Goal: Task Accomplishment & Management: Use online tool/utility

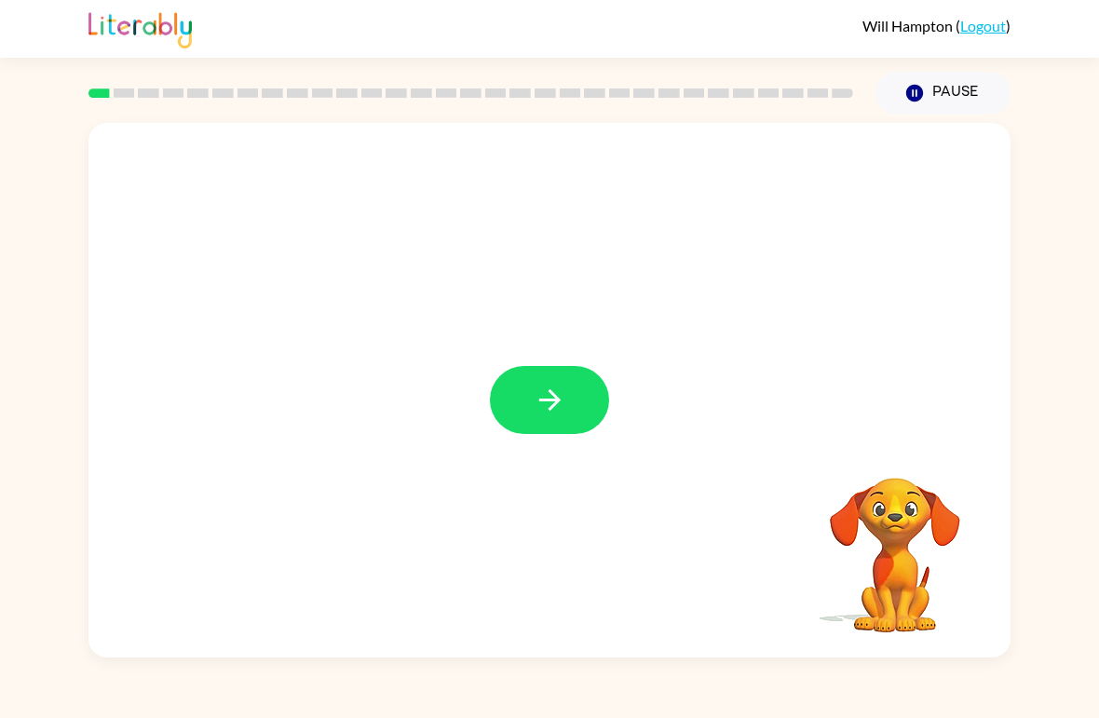
click at [548, 389] on icon "button" at bounding box center [550, 400] width 33 height 33
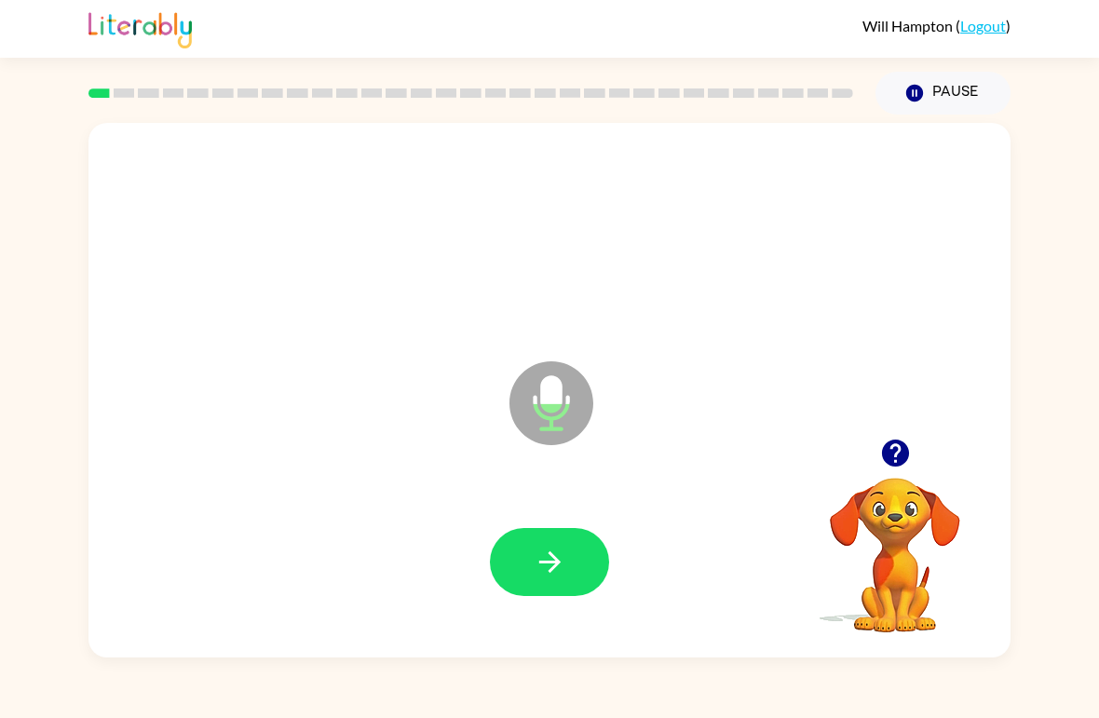
click at [550, 542] on button "button" at bounding box center [549, 562] width 119 height 68
click at [528, 575] on button "button" at bounding box center [549, 562] width 119 height 68
click at [593, 550] on button "button" at bounding box center [549, 562] width 119 height 68
click at [551, 521] on div at bounding box center [549, 563] width 885 height 154
click at [554, 565] on icon "button" at bounding box center [550, 562] width 33 height 33
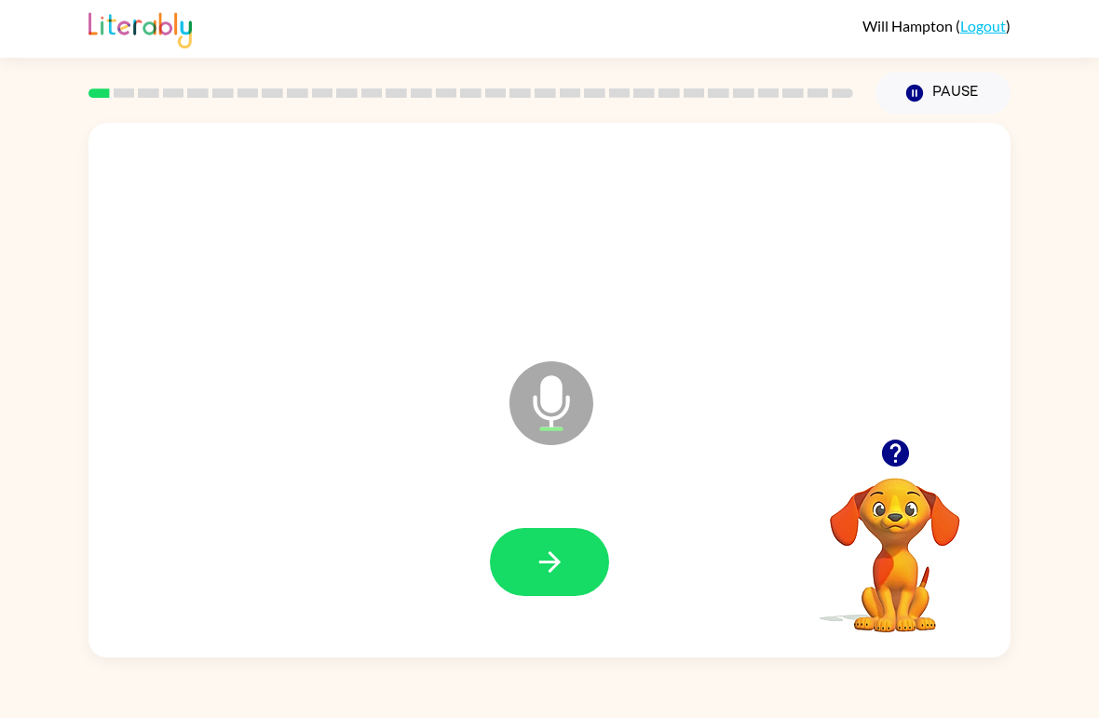
click at [572, 540] on button "button" at bounding box center [549, 562] width 119 height 68
click at [550, 560] on icon "button" at bounding box center [550, 562] width 33 height 33
click at [525, 555] on button "button" at bounding box center [549, 562] width 119 height 68
click at [526, 558] on button "button" at bounding box center [549, 562] width 119 height 68
click at [550, 550] on icon "button" at bounding box center [550, 562] width 33 height 33
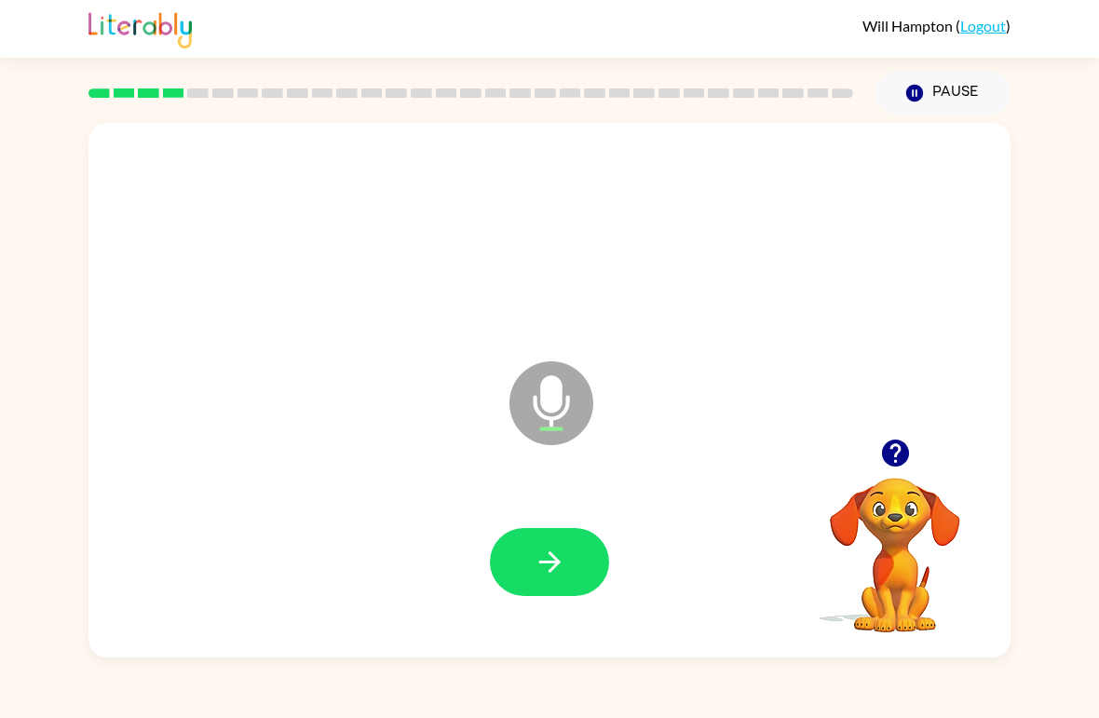
click at [539, 559] on icon "button" at bounding box center [550, 562] width 33 height 33
click at [561, 564] on icon "button" at bounding box center [550, 562] width 33 height 33
click at [547, 531] on button "button" at bounding box center [549, 562] width 119 height 68
click at [534, 551] on icon "button" at bounding box center [550, 562] width 33 height 33
click at [555, 549] on icon "button" at bounding box center [550, 562] width 33 height 33
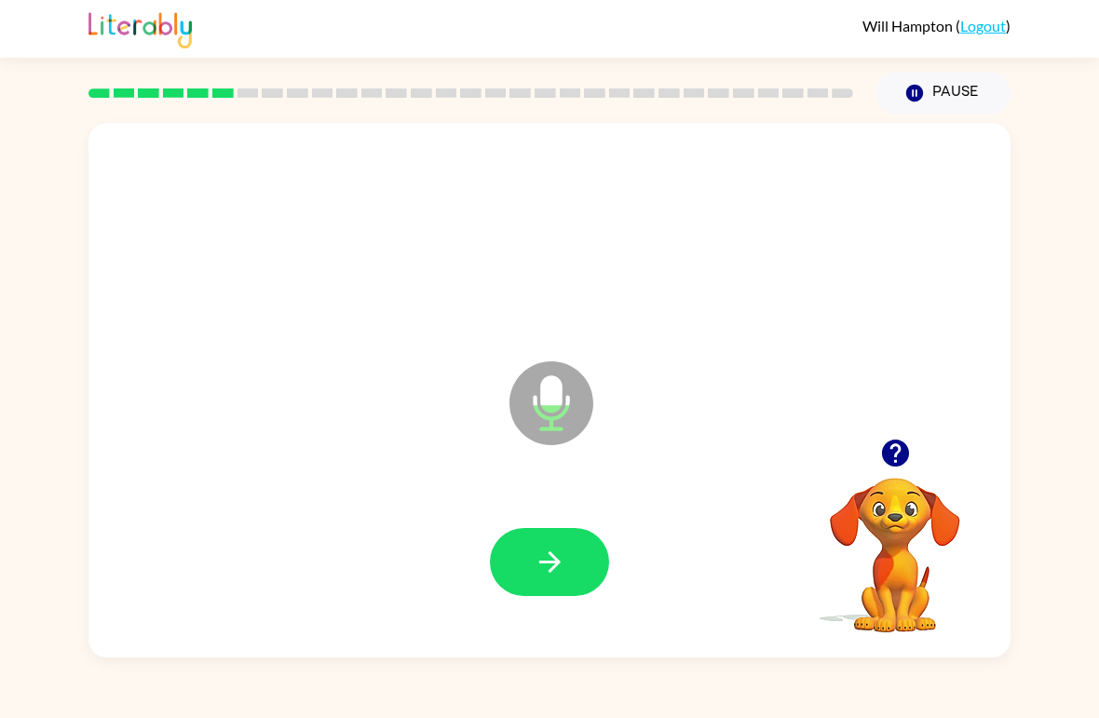
click at [534, 560] on icon "button" at bounding box center [550, 562] width 33 height 33
click at [550, 550] on icon "button" at bounding box center [550, 562] width 33 height 33
click at [569, 532] on button "button" at bounding box center [549, 562] width 119 height 68
click at [899, 456] on icon "button" at bounding box center [894, 453] width 27 height 27
click at [557, 550] on icon "button" at bounding box center [550, 562] width 33 height 33
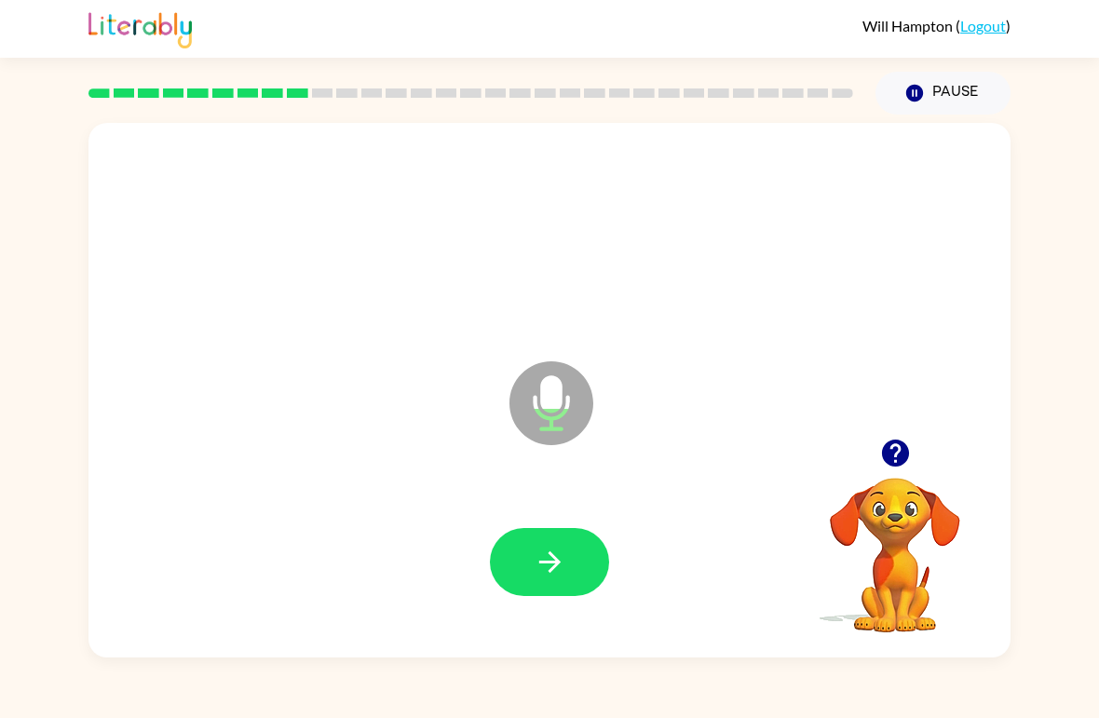
click at [561, 524] on div at bounding box center [549, 563] width 885 height 154
click at [549, 550] on icon "button" at bounding box center [550, 562] width 33 height 33
click at [899, 449] on icon "button" at bounding box center [895, 453] width 33 height 33
click at [534, 553] on icon "button" at bounding box center [550, 562] width 33 height 33
click at [540, 550] on icon "button" at bounding box center [550, 562] width 33 height 33
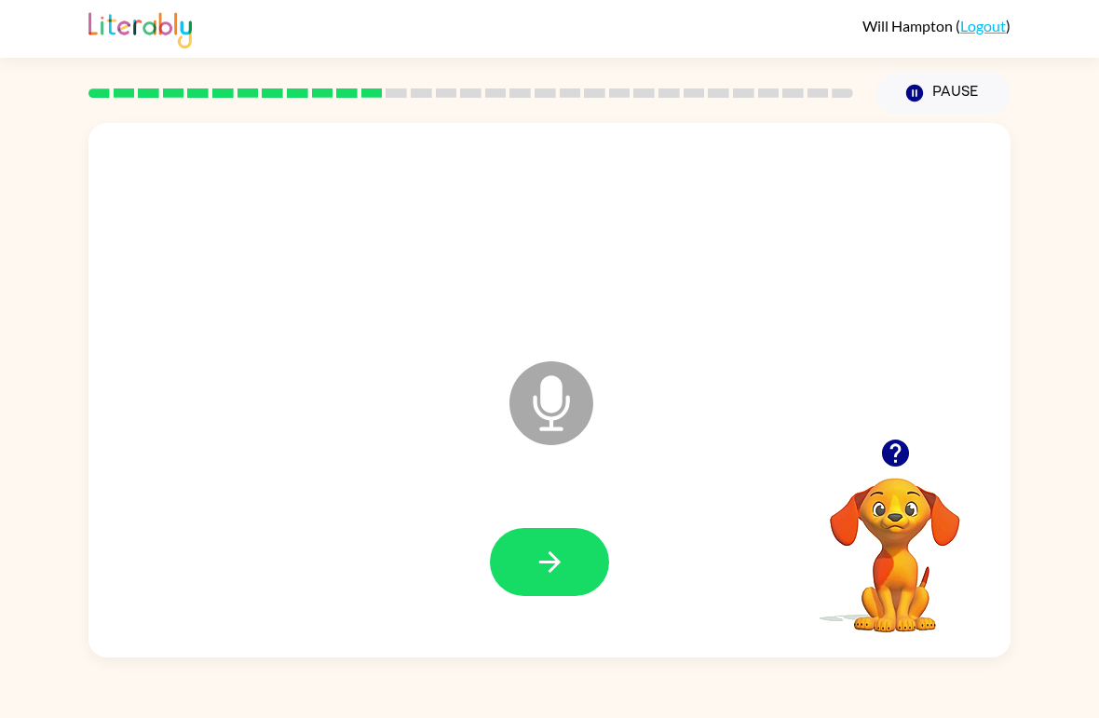
click at [912, 441] on button "button" at bounding box center [896, 453] width 48 height 48
click at [596, 550] on button "button" at bounding box center [549, 562] width 119 height 68
click at [565, 551] on icon "button" at bounding box center [550, 562] width 33 height 33
click at [588, 550] on button "button" at bounding box center [549, 562] width 119 height 68
click at [561, 558] on icon "button" at bounding box center [550, 562] width 33 height 33
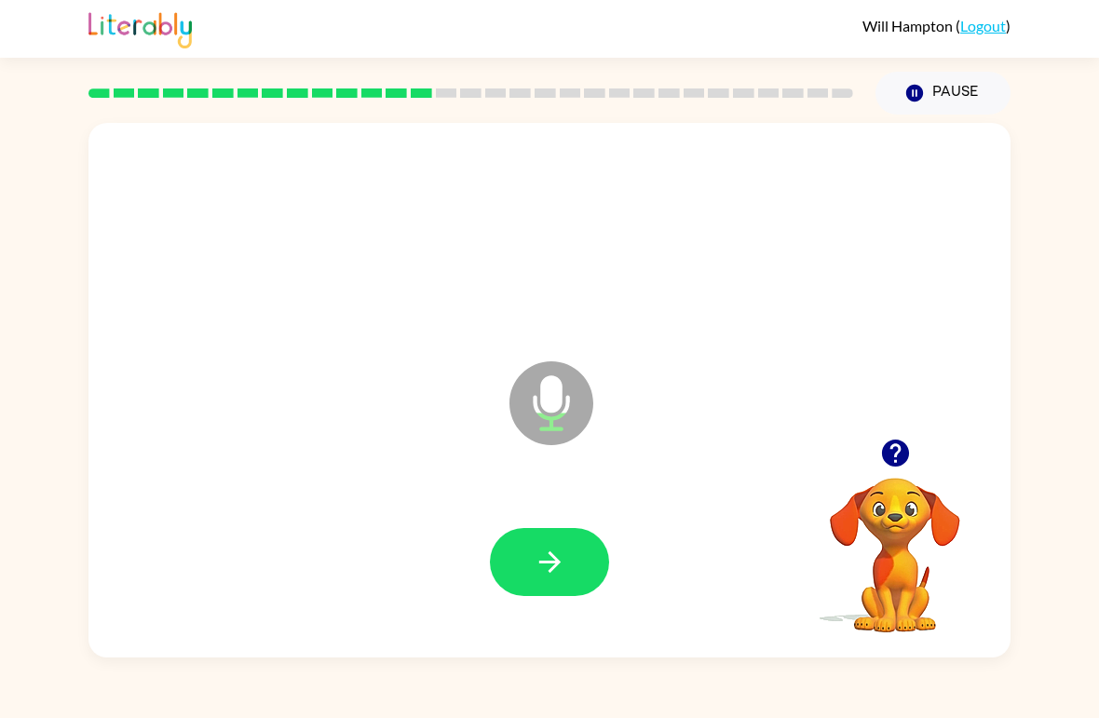
click at [573, 556] on button "button" at bounding box center [549, 562] width 119 height 68
click at [574, 568] on button "button" at bounding box center [549, 562] width 119 height 68
click at [590, 547] on button "button" at bounding box center [549, 562] width 119 height 68
click at [564, 564] on icon "button" at bounding box center [550, 562] width 33 height 33
click at [586, 542] on button "button" at bounding box center [549, 562] width 119 height 68
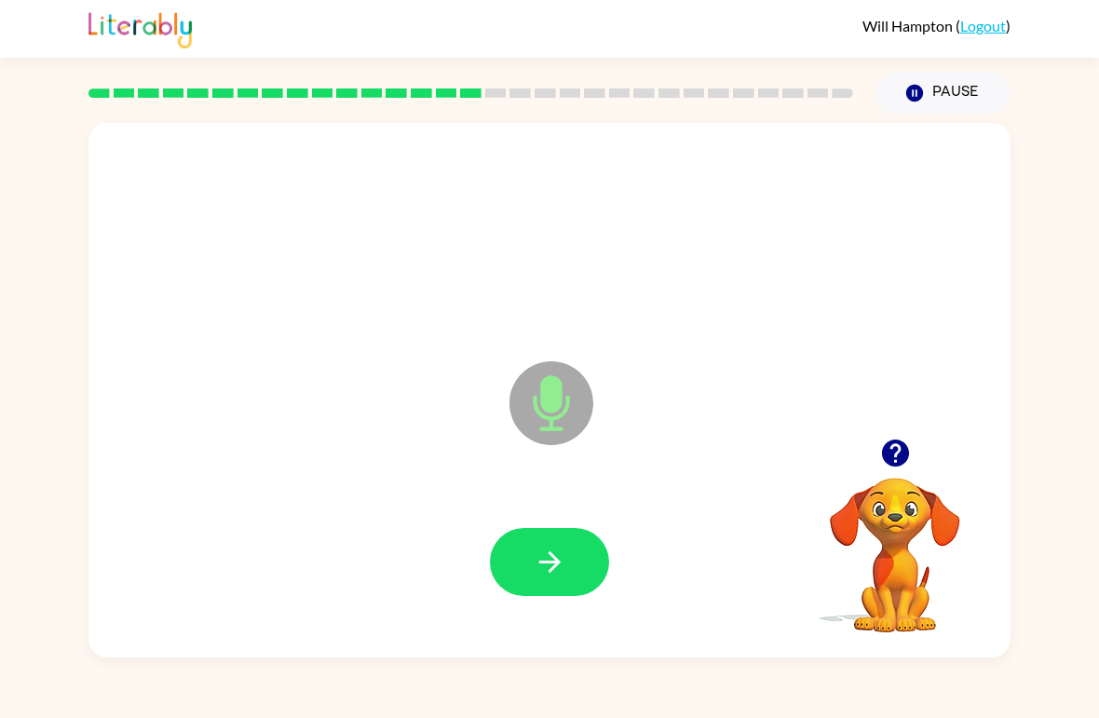
click at [550, 565] on icon "button" at bounding box center [550, 562] width 33 height 33
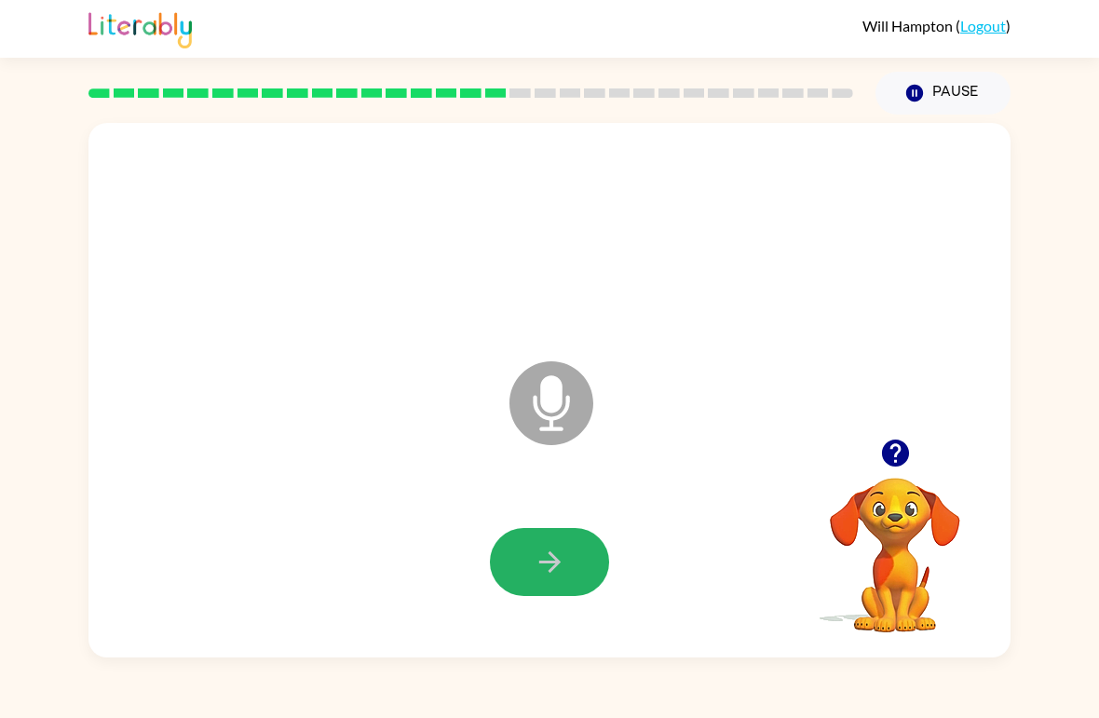
click at [551, 562] on icon "button" at bounding box center [550, 562] width 33 height 33
click at [539, 545] on button "button" at bounding box center [549, 562] width 119 height 68
click at [574, 557] on button "button" at bounding box center [549, 562] width 119 height 68
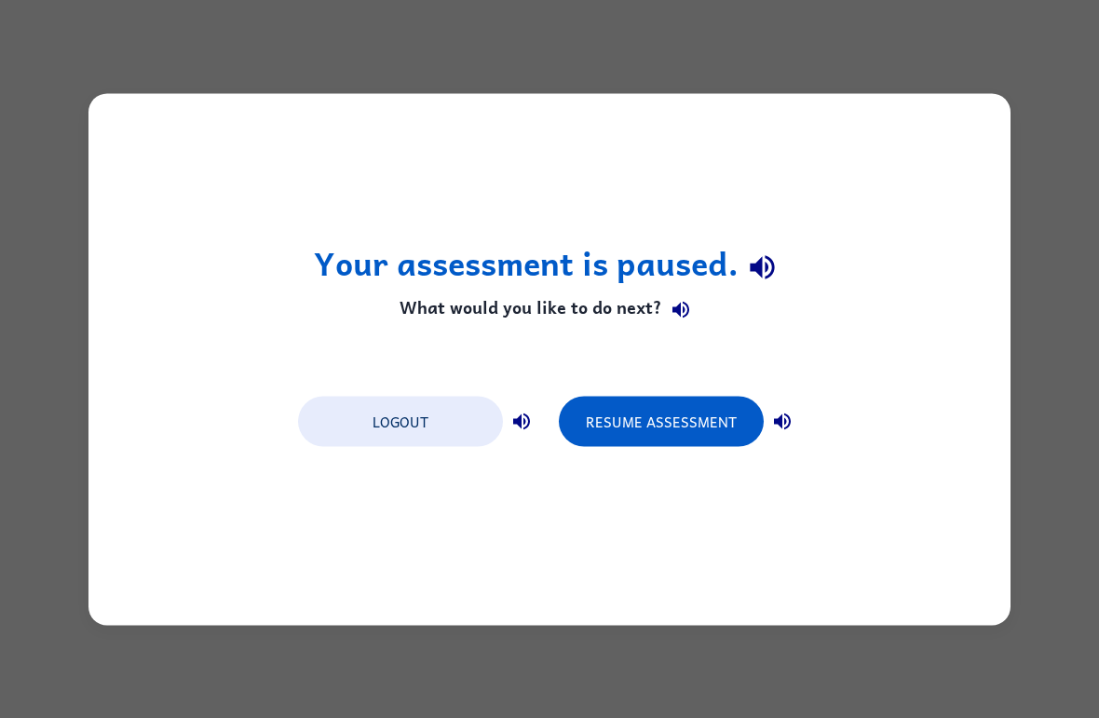
click at [656, 427] on button "Resume Assessment" at bounding box center [661, 421] width 205 height 50
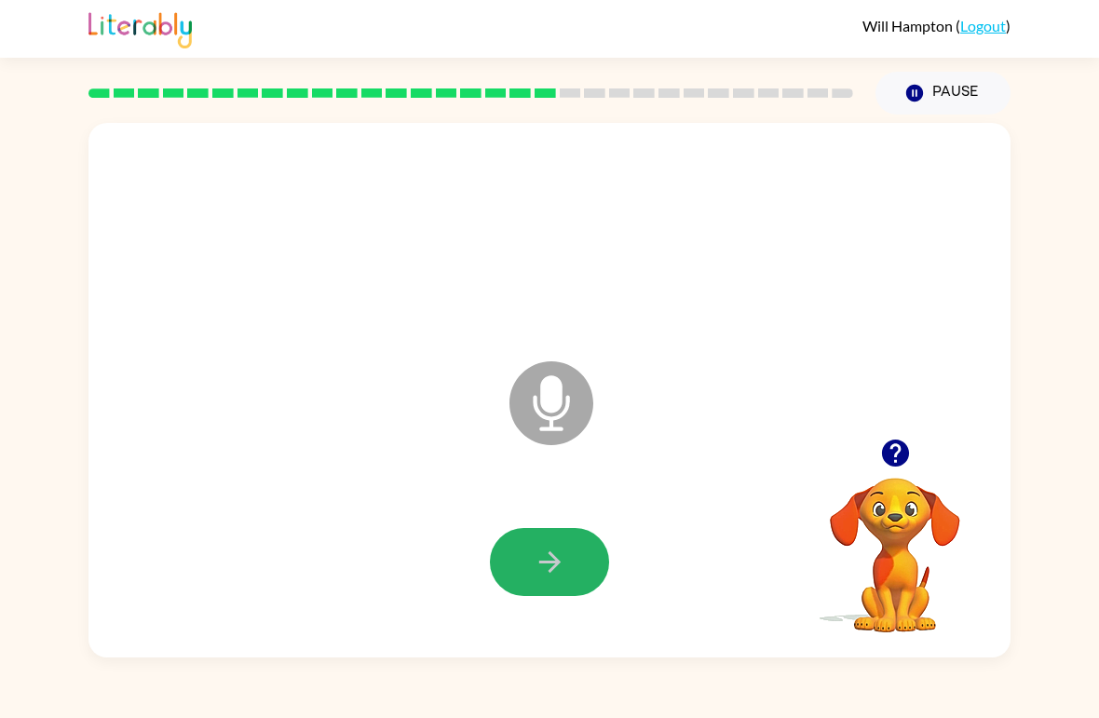
click at [559, 549] on icon "button" at bounding box center [550, 562] width 33 height 33
click at [552, 570] on icon "button" at bounding box center [548, 561] width 21 height 21
click at [537, 561] on icon "button" at bounding box center [550, 562] width 33 height 33
click at [588, 544] on button "button" at bounding box center [549, 562] width 119 height 68
click at [568, 554] on button "button" at bounding box center [549, 562] width 119 height 68
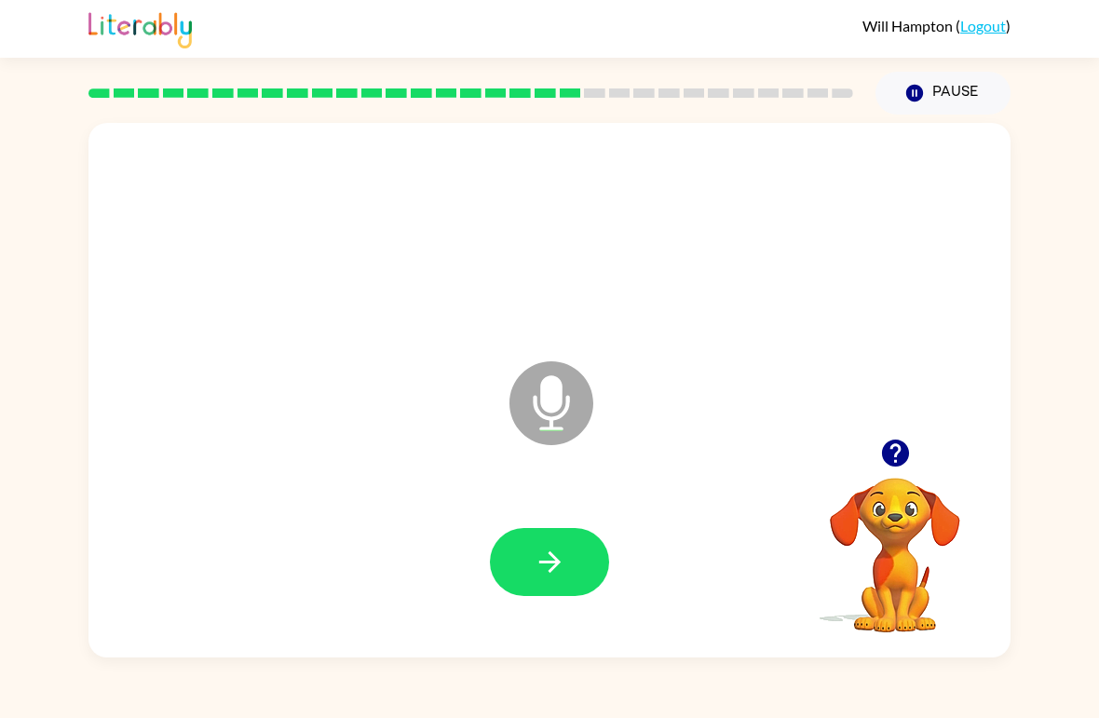
click at [538, 543] on button "button" at bounding box center [549, 562] width 119 height 68
click at [556, 552] on icon "button" at bounding box center [550, 562] width 33 height 33
click at [529, 556] on button "button" at bounding box center [549, 562] width 119 height 68
click at [582, 550] on button "button" at bounding box center [549, 562] width 119 height 68
click at [888, 453] on icon "button" at bounding box center [894, 453] width 27 height 27
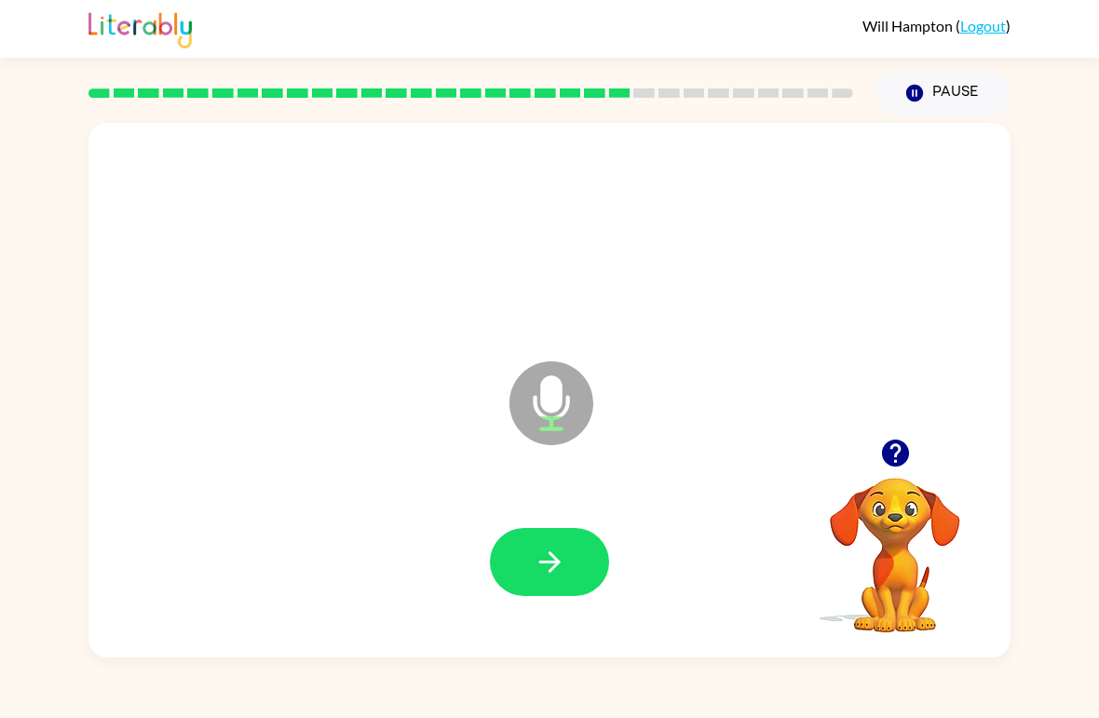
click at [905, 448] on icon "button" at bounding box center [894, 453] width 27 height 27
click at [551, 570] on icon "button" at bounding box center [548, 561] width 21 height 21
click at [71, 698] on div "[PERSON_NAME] ( Logout ) Pause Pause Microphone The Microphone is here when it …" at bounding box center [549, 359] width 1099 height 718
click at [554, 561] on icon "button" at bounding box center [550, 562] width 33 height 33
click at [537, 534] on button "button" at bounding box center [549, 562] width 119 height 68
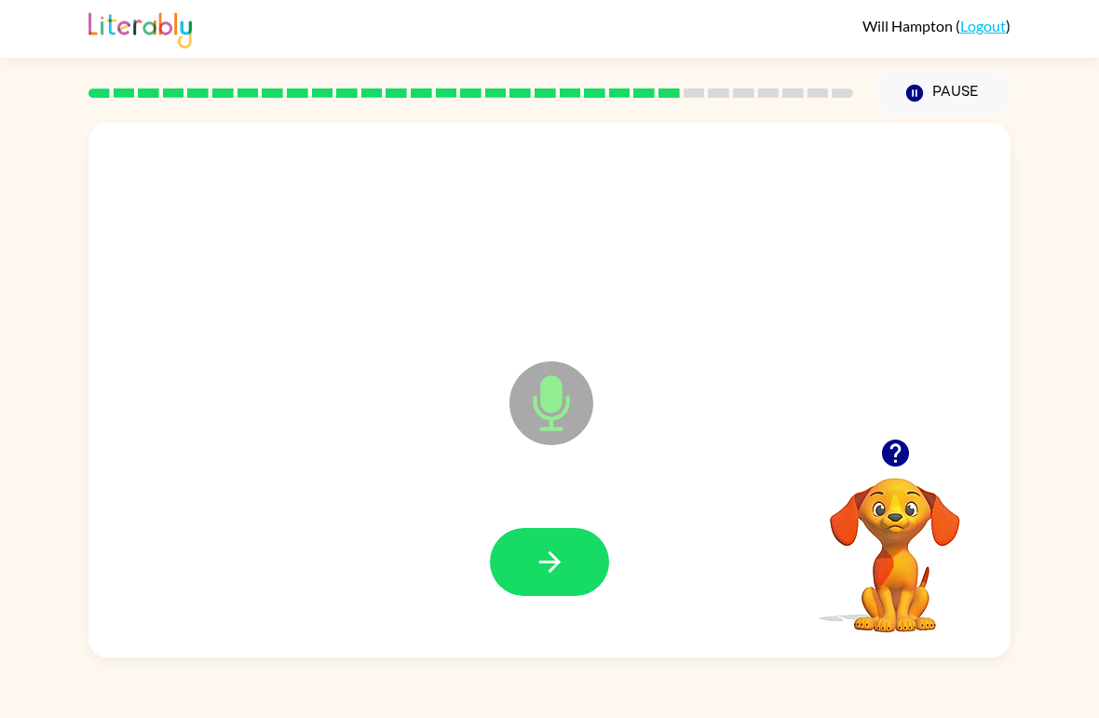
click at [551, 538] on button "button" at bounding box center [549, 562] width 119 height 68
click at [537, 566] on icon "button" at bounding box center [550, 562] width 33 height 33
click at [535, 549] on icon "button" at bounding box center [550, 562] width 33 height 33
click at [570, 543] on button "button" at bounding box center [549, 562] width 119 height 68
click at [551, 541] on button "button" at bounding box center [549, 562] width 119 height 68
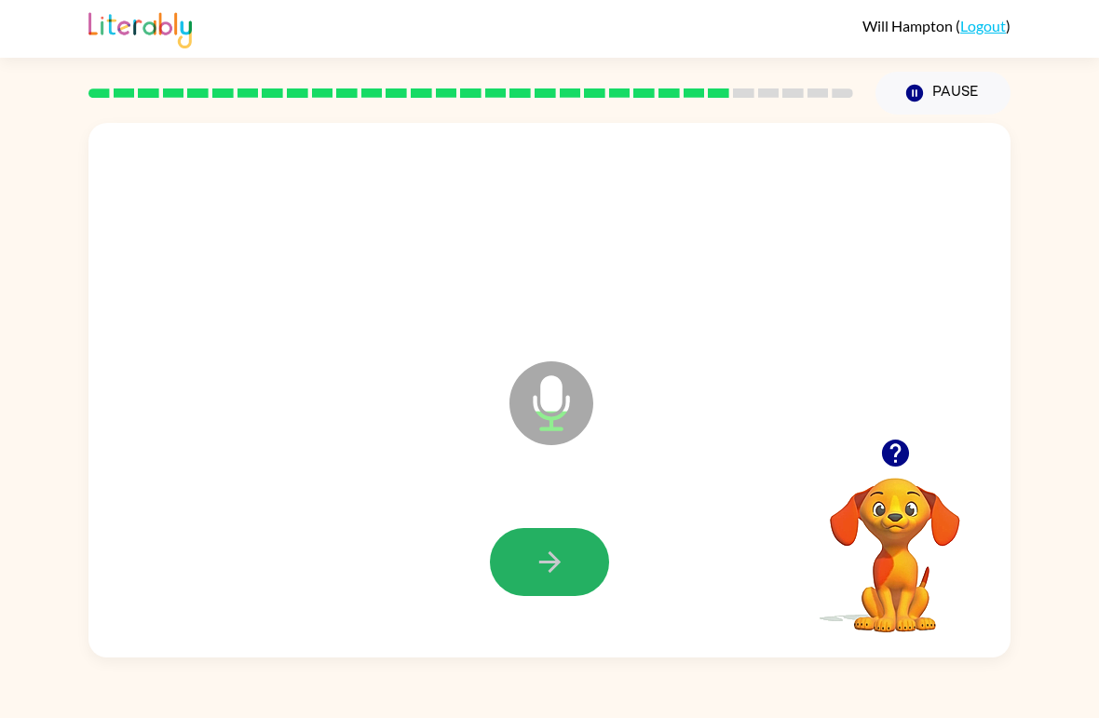
click at [551, 544] on button "button" at bounding box center [549, 562] width 119 height 68
click at [549, 564] on icon "button" at bounding box center [548, 561] width 21 height 21
click at [530, 580] on button "button" at bounding box center [549, 562] width 119 height 68
click at [543, 570] on icon "button" at bounding box center [550, 562] width 33 height 33
click at [558, 574] on icon "button" at bounding box center [550, 562] width 33 height 33
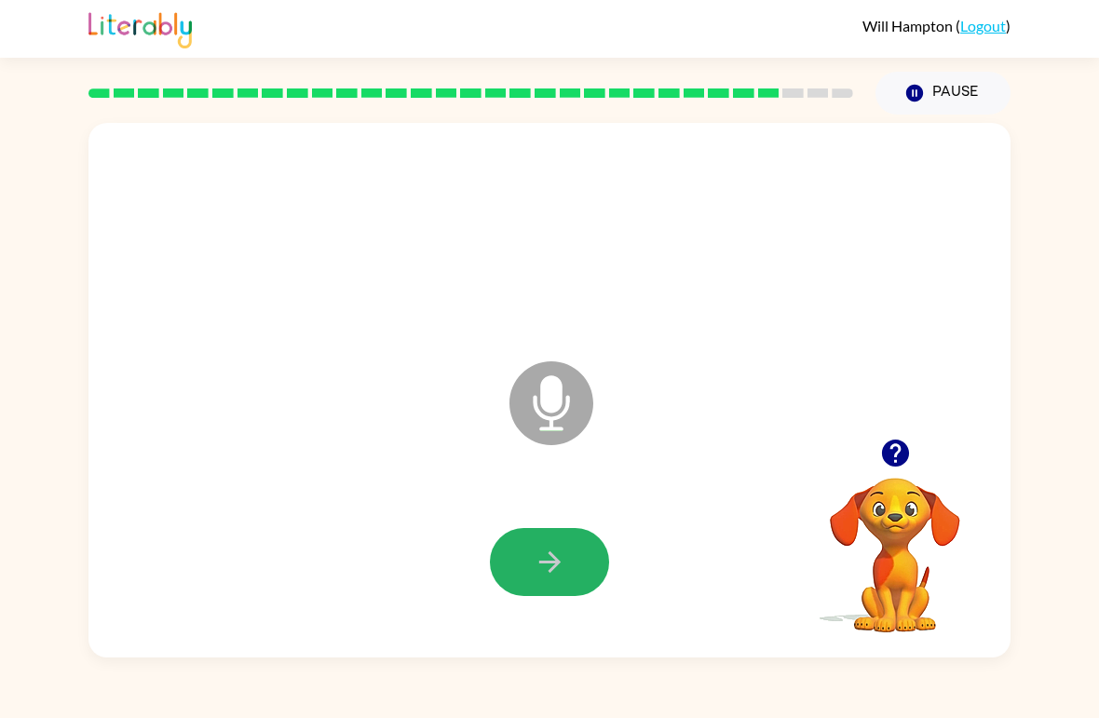
click at [544, 566] on icon "button" at bounding box center [550, 562] width 33 height 33
click at [526, 537] on button "button" at bounding box center [549, 562] width 119 height 68
click at [523, 564] on button "button" at bounding box center [549, 562] width 119 height 68
click at [538, 578] on icon "button" at bounding box center [550, 562] width 33 height 33
click at [551, 559] on icon "button" at bounding box center [550, 562] width 33 height 33
